Goal: Transaction & Acquisition: Purchase product/service

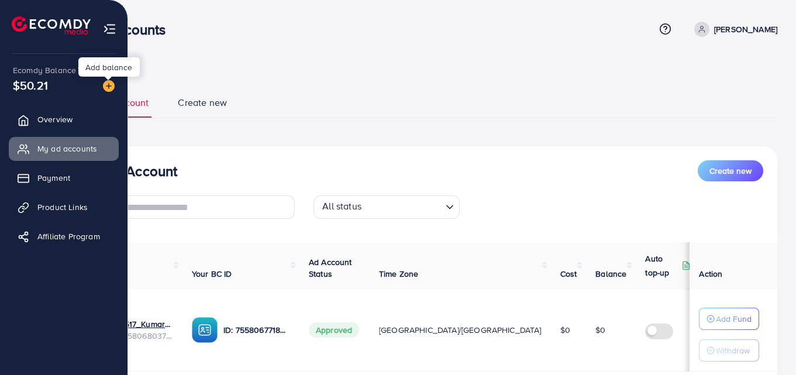
click at [109, 85] on img at bounding box center [109, 86] width 12 height 12
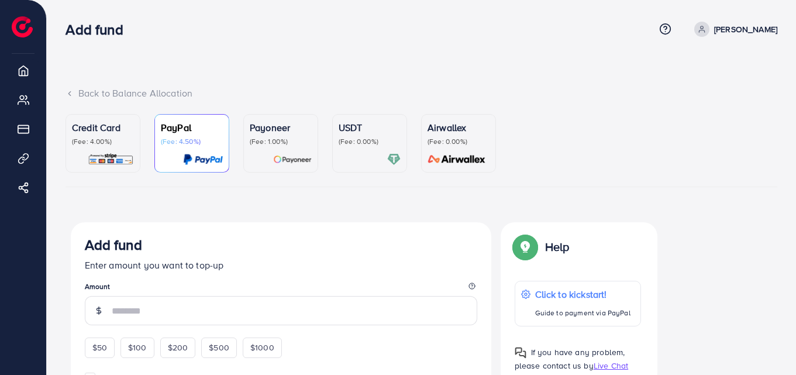
click at [349, 146] on p "(Fee: 0.00%)" at bounding box center [370, 141] width 62 height 9
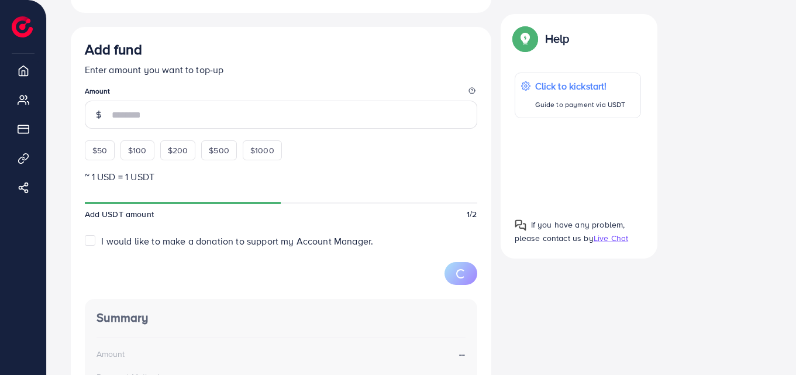
scroll to position [302, 0]
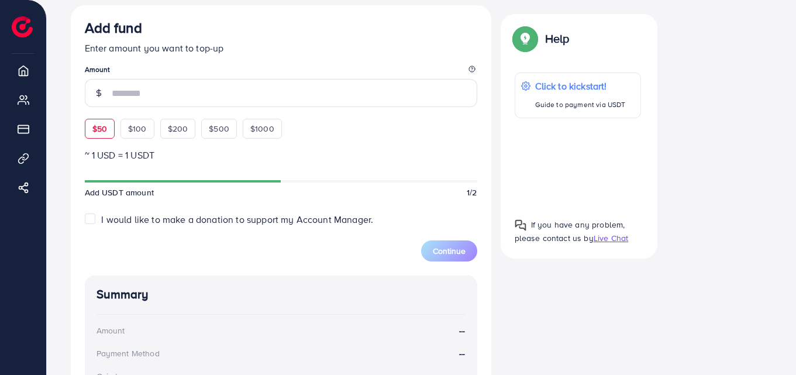
click at [104, 131] on span "$50" at bounding box center [99, 129] width 15 height 12
type input "**"
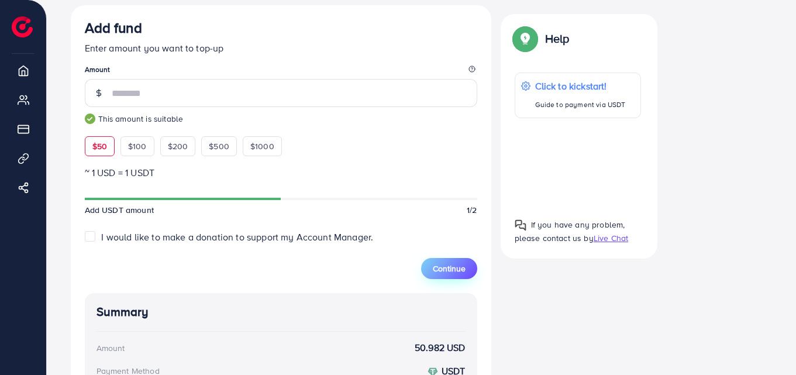
click at [449, 267] on span "Continue" at bounding box center [449, 269] width 33 height 12
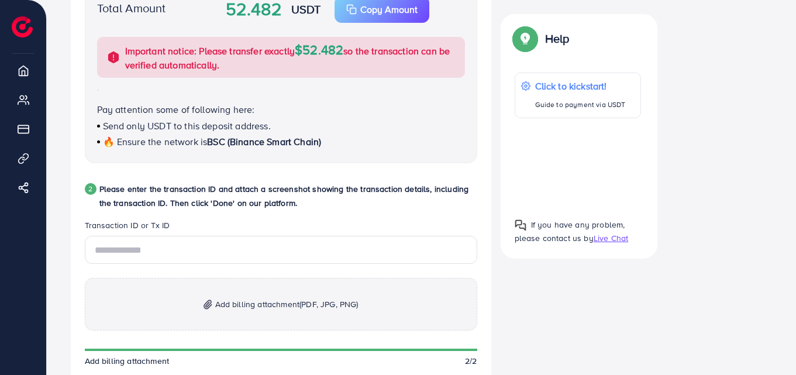
scroll to position [0, 0]
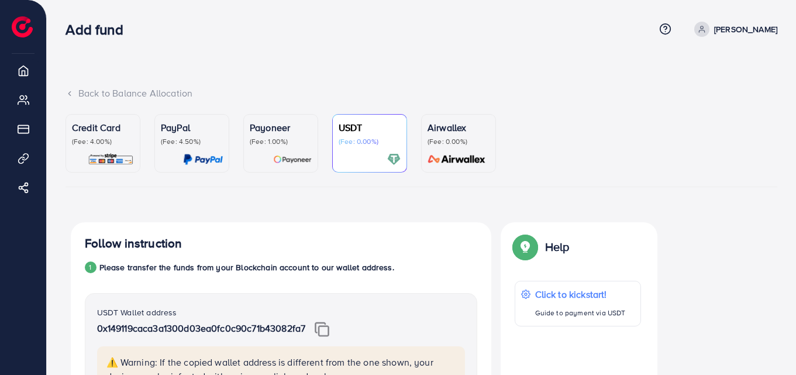
click at [277, 145] on p "(Fee: 1.00%)" at bounding box center [281, 141] width 62 height 9
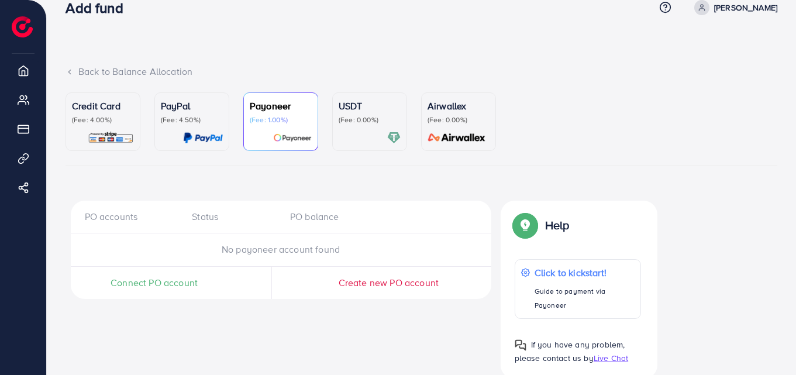
scroll to position [44, 0]
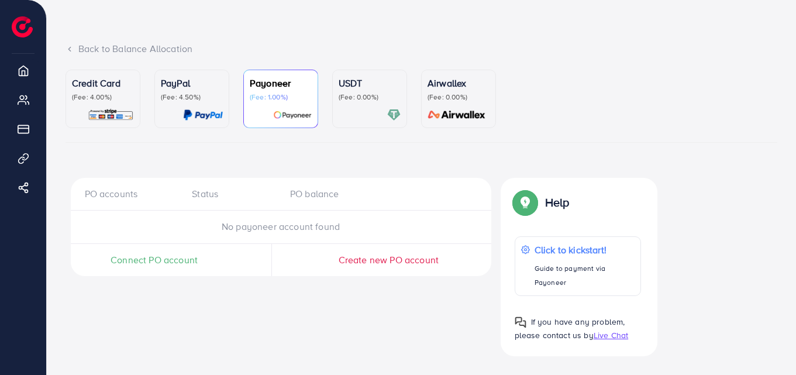
click at [163, 264] on span "Connect PO account" at bounding box center [154, 259] width 87 height 13
click at [198, 103] on div "PayPal (Fee: 4.50%)" at bounding box center [192, 99] width 62 height 46
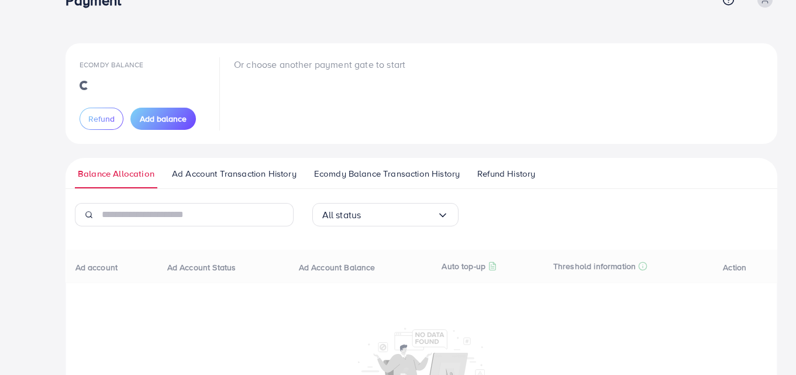
scroll to position [44, 0]
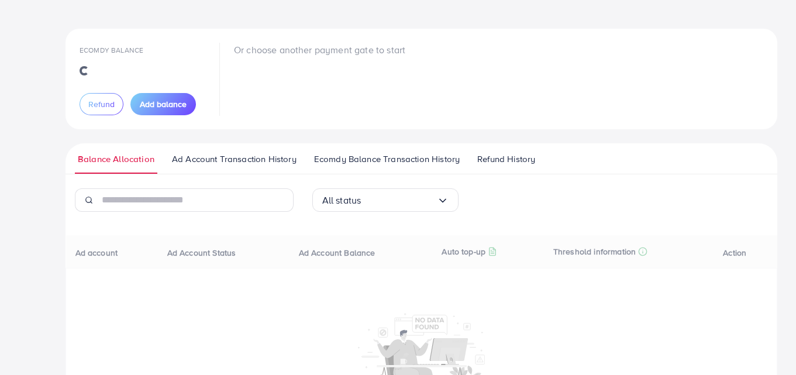
click at [125, 67] on div "Ecomdy Balance" at bounding box center [143, 59] width 126 height 33
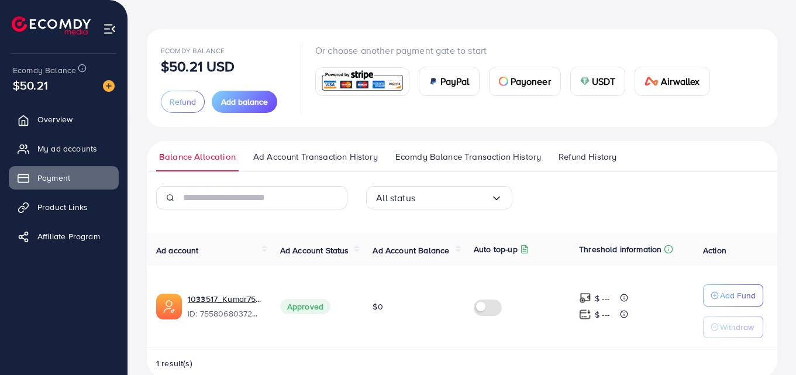
scroll to position [66, 0]
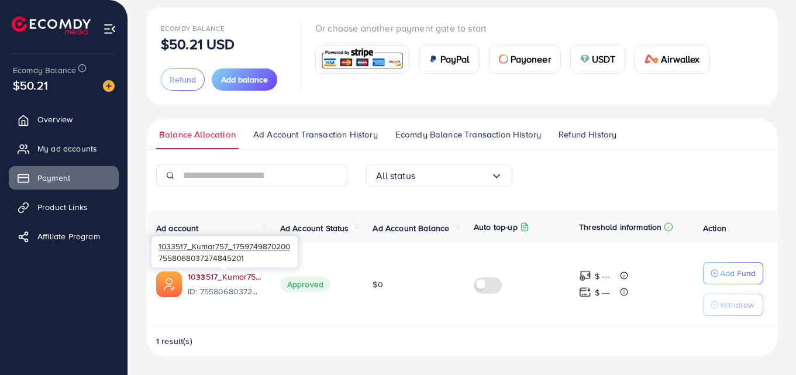
click at [211, 278] on link "1033517_Kumar757_1759749870200" at bounding box center [225, 277] width 74 height 12
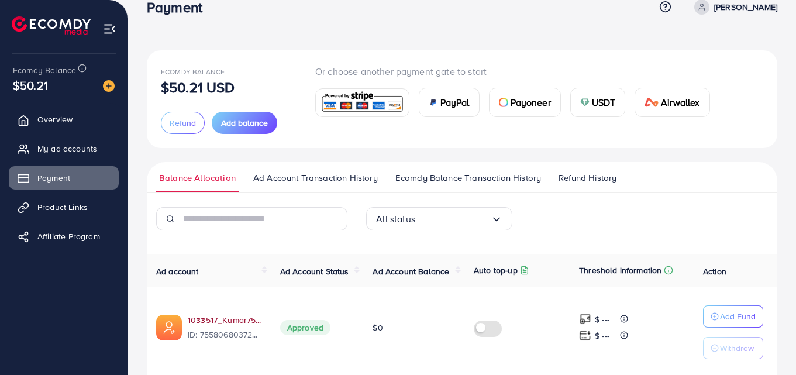
scroll to position [0, 0]
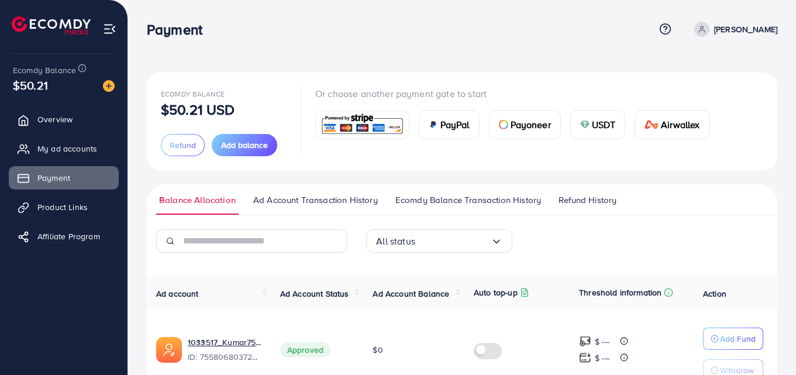
click at [598, 123] on span "USDT" at bounding box center [604, 125] width 24 height 14
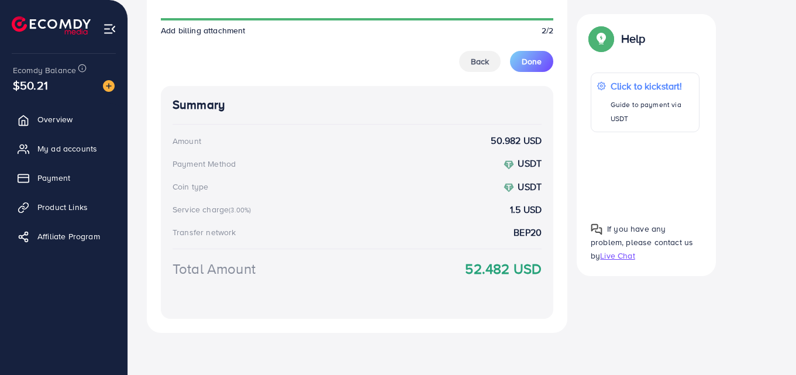
scroll to position [263, 0]
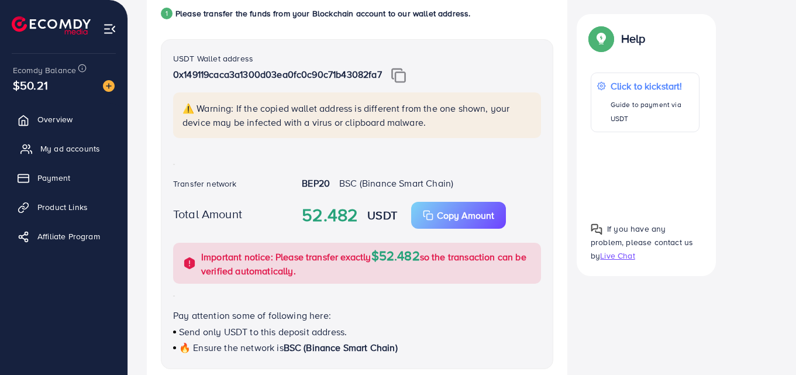
click at [65, 147] on span "My ad accounts" at bounding box center [70, 149] width 60 height 12
